Goal: Task Accomplishment & Management: Manage account settings

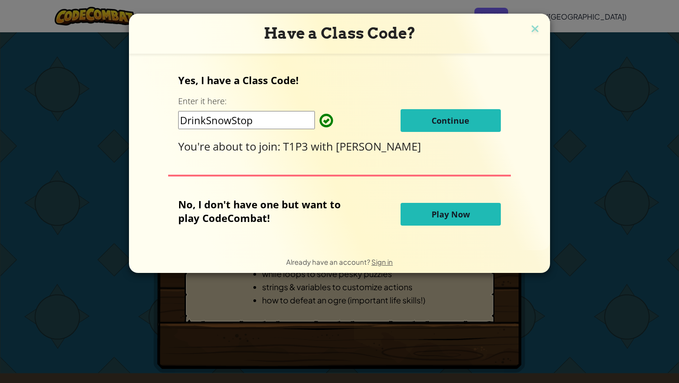
click at [426, 113] on button "Continue" at bounding box center [450, 120] width 100 height 23
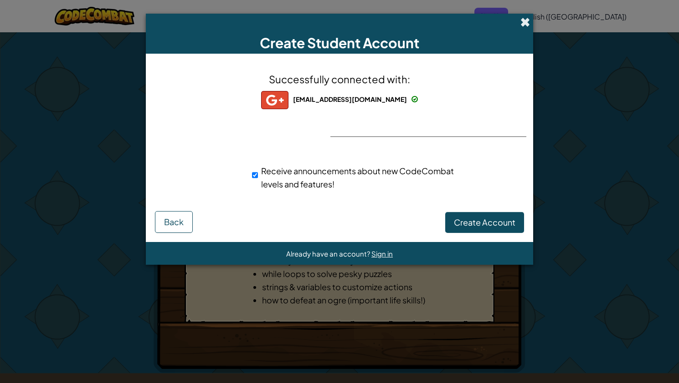
click at [525, 20] on span at bounding box center [525, 22] width 10 height 10
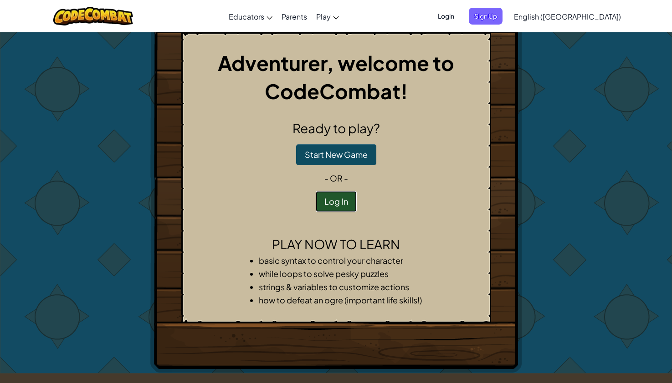
click at [338, 196] on button "Log In" at bounding box center [336, 201] width 41 height 21
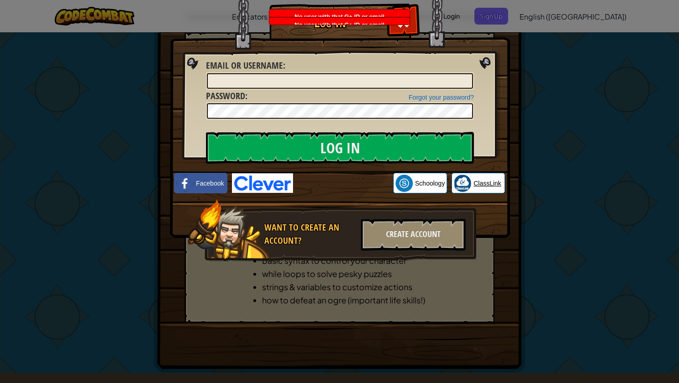
click at [487, 184] on span "ClassLink" at bounding box center [487, 183] width 28 height 9
